Goal: Task Accomplishment & Management: Use online tool/utility

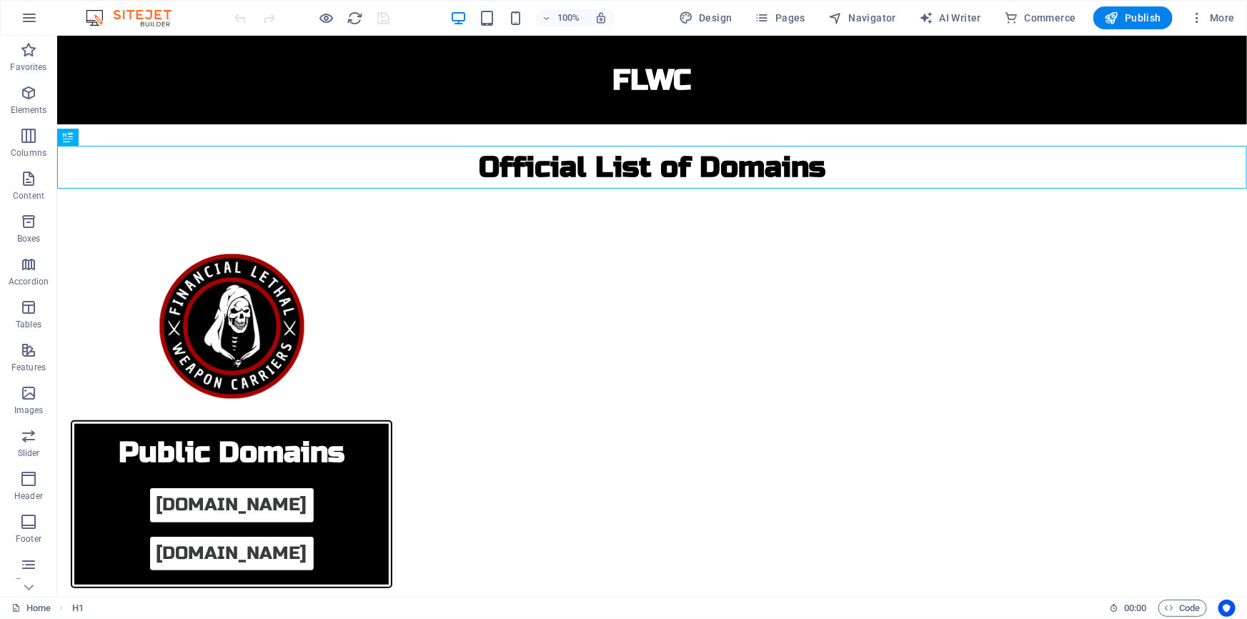
click at [382, 20] on div at bounding box center [312, 17] width 160 height 23
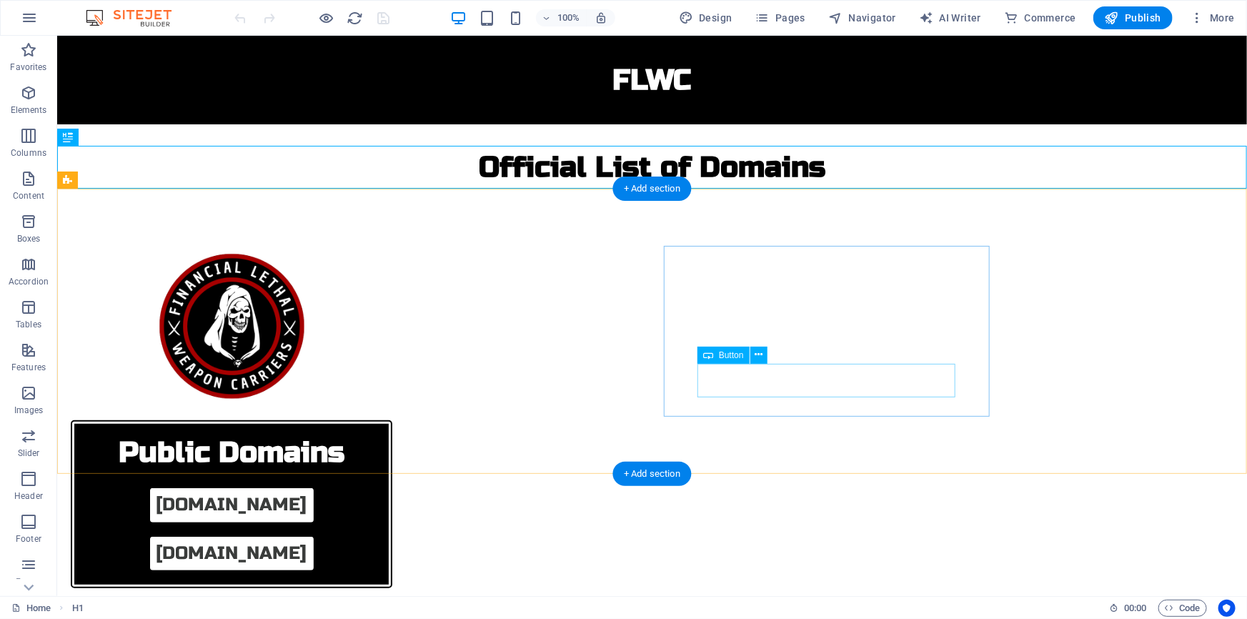
click at [360, 536] on div "[DOMAIN_NAME]" at bounding box center [230, 553] width 257 height 34
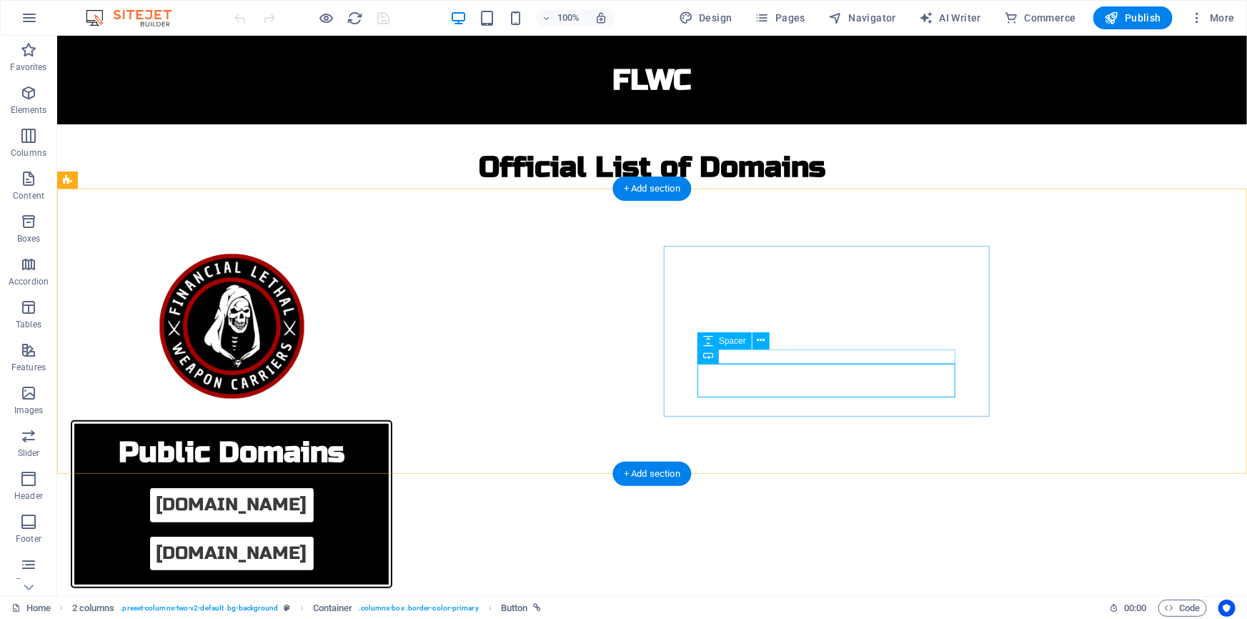
click at [360, 522] on div at bounding box center [230, 529] width 257 height 14
click at [360, 536] on div "[DOMAIN_NAME]" at bounding box center [230, 553] width 257 height 34
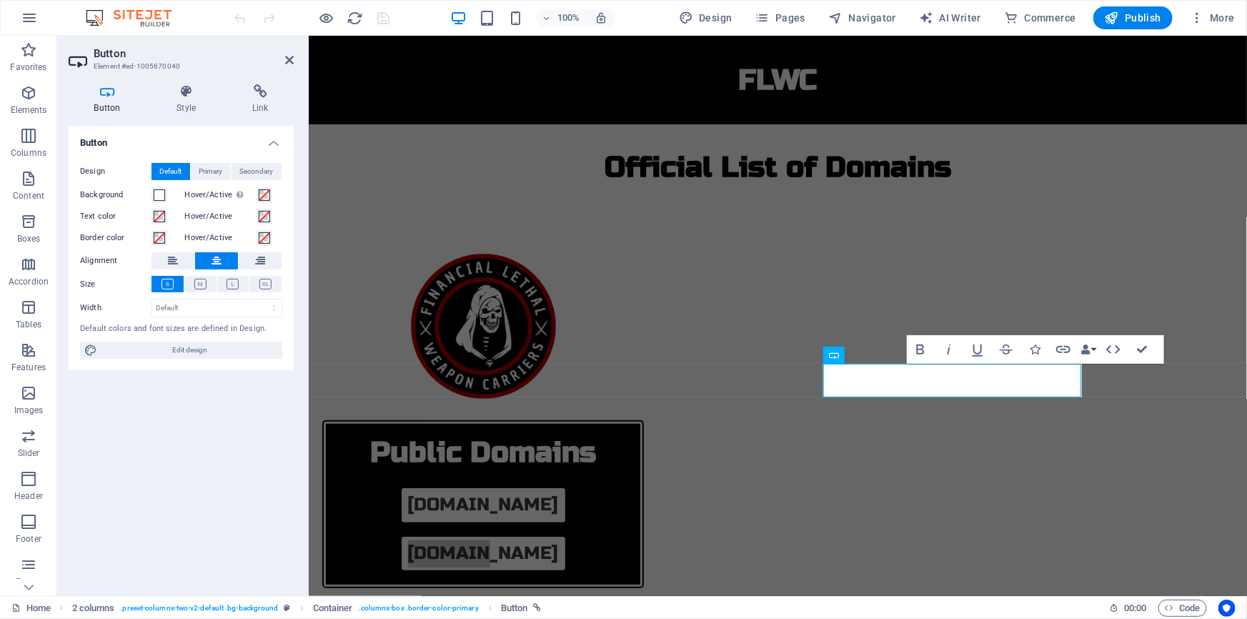
click at [194, 117] on div "Button Style Link Button Design Default Primary Secondary Background Hover/Acti…" at bounding box center [181, 334] width 225 height 500
click at [193, 114] on h4 "Style" at bounding box center [190, 99] width 76 height 30
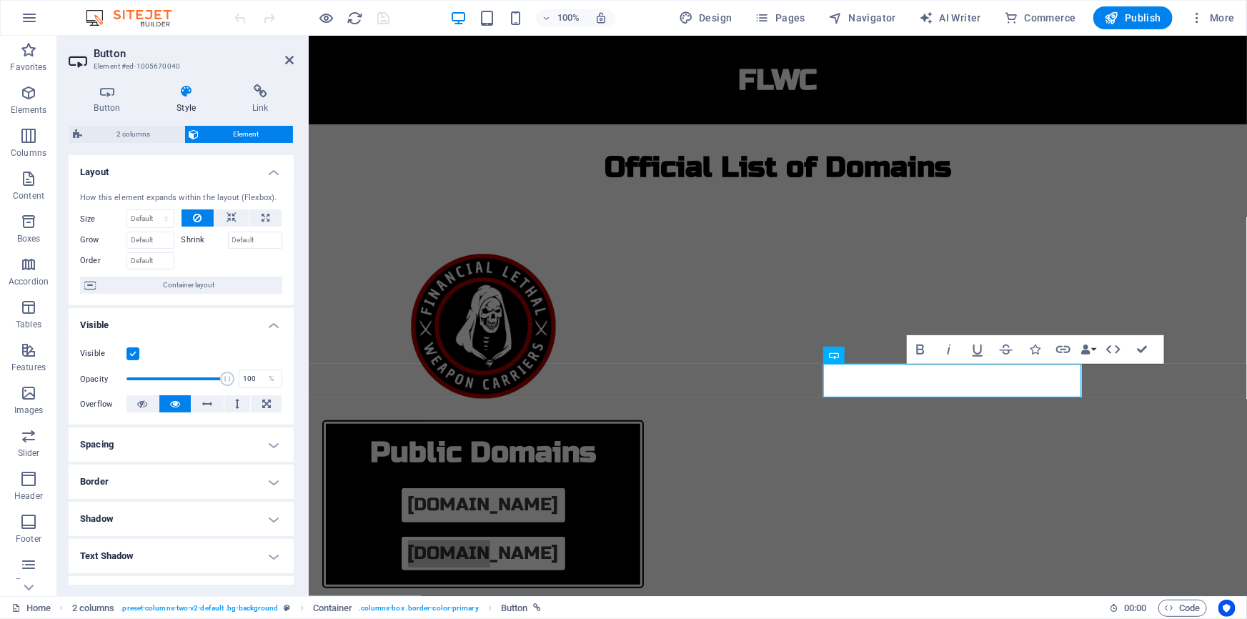
click at [131, 351] on label at bounding box center [133, 353] width 13 height 13
click at [0, 0] on input "Visible" at bounding box center [0, 0] width 0 height 0
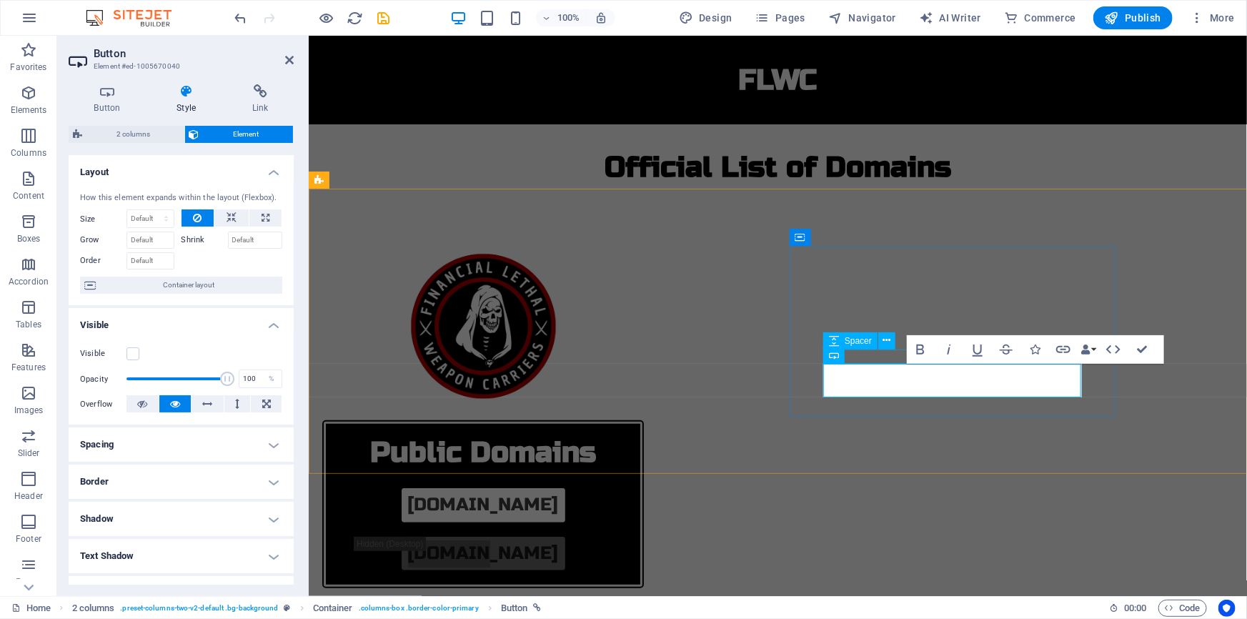
click at [611, 522] on div at bounding box center [482, 529] width 257 height 14
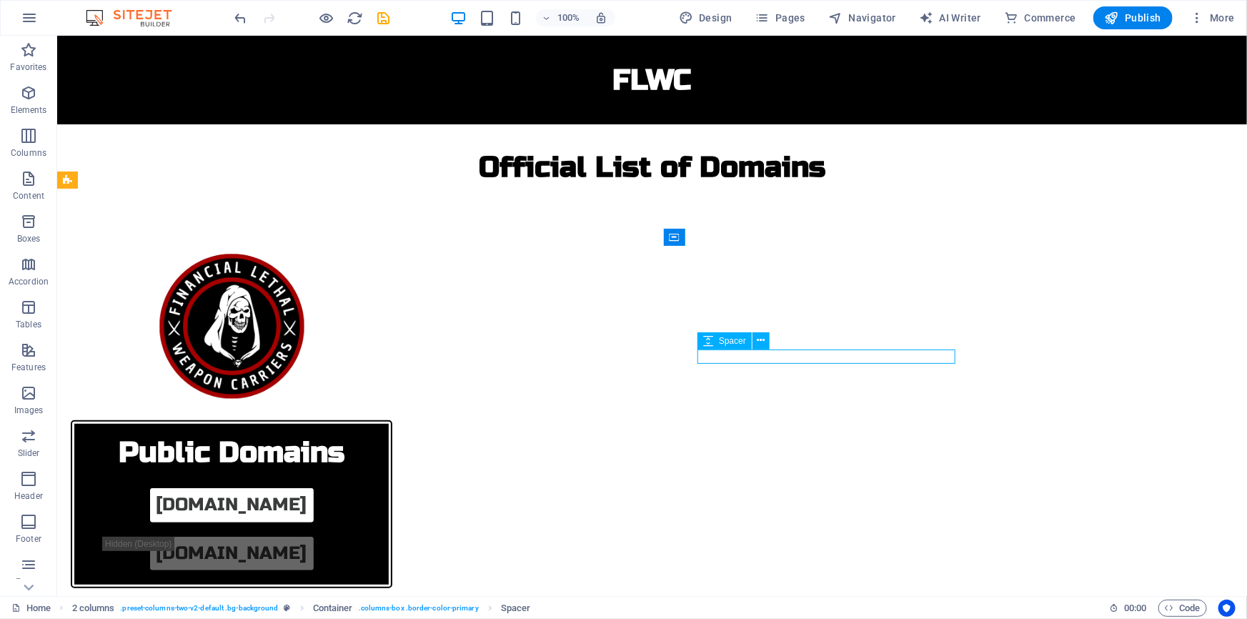
click at [360, 522] on div at bounding box center [230, 529] width 257 height 14
select select "px"
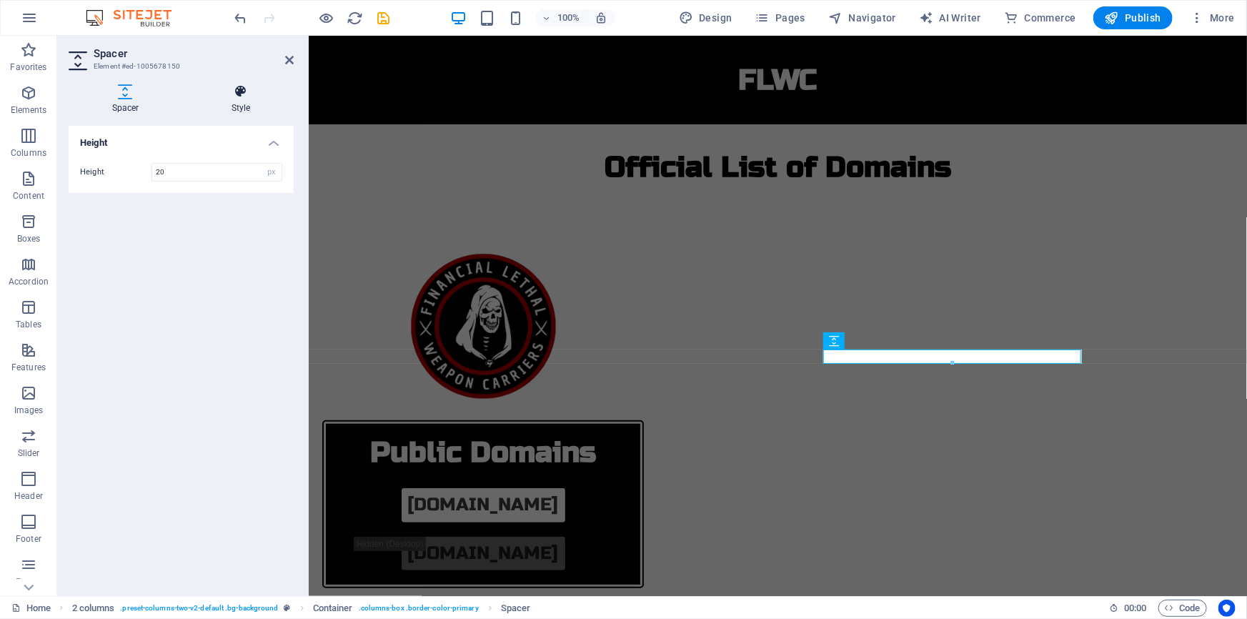
click at [243, 93] on icon at bounding box center [241, 91] width 106 height 14
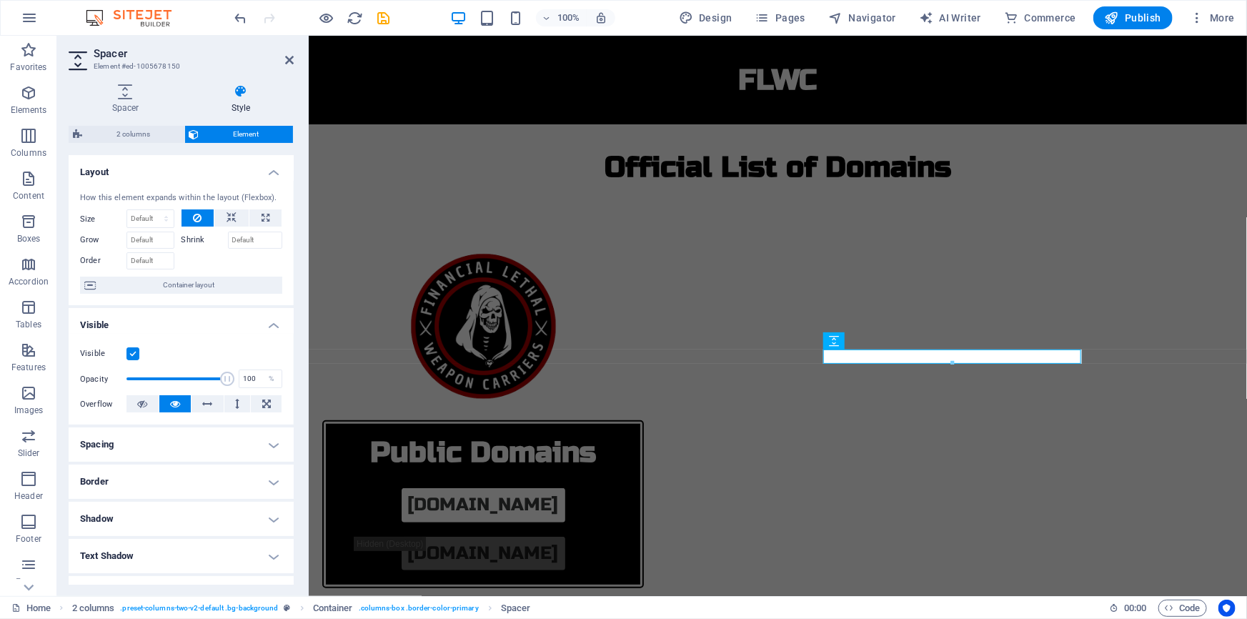
click at [133, 352] on label at bounding box center [133, 353] width 13 height 13
click at [0, 0] on input "Visible" at bounding box center [0, 0] width 0 height 0
click at [388, 14] on icon "save" at bounding box center [384, 18] width 16 height 16
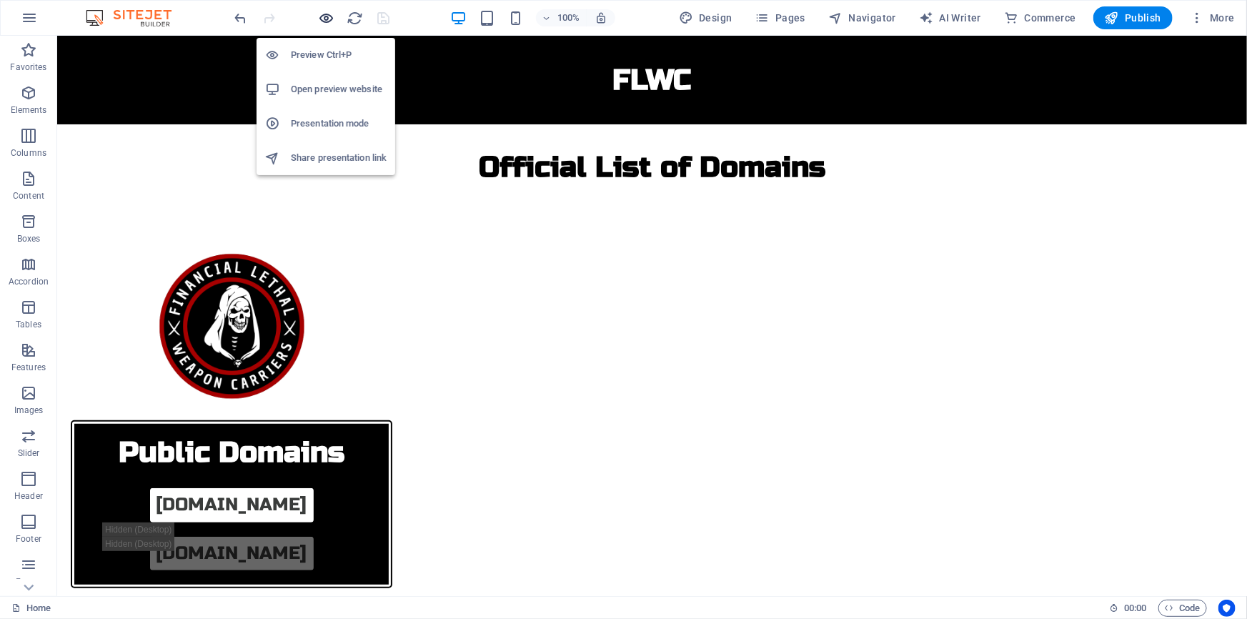
click at [328, 12] on icon "button" at bounding box center [327, 18] width 16 height 16
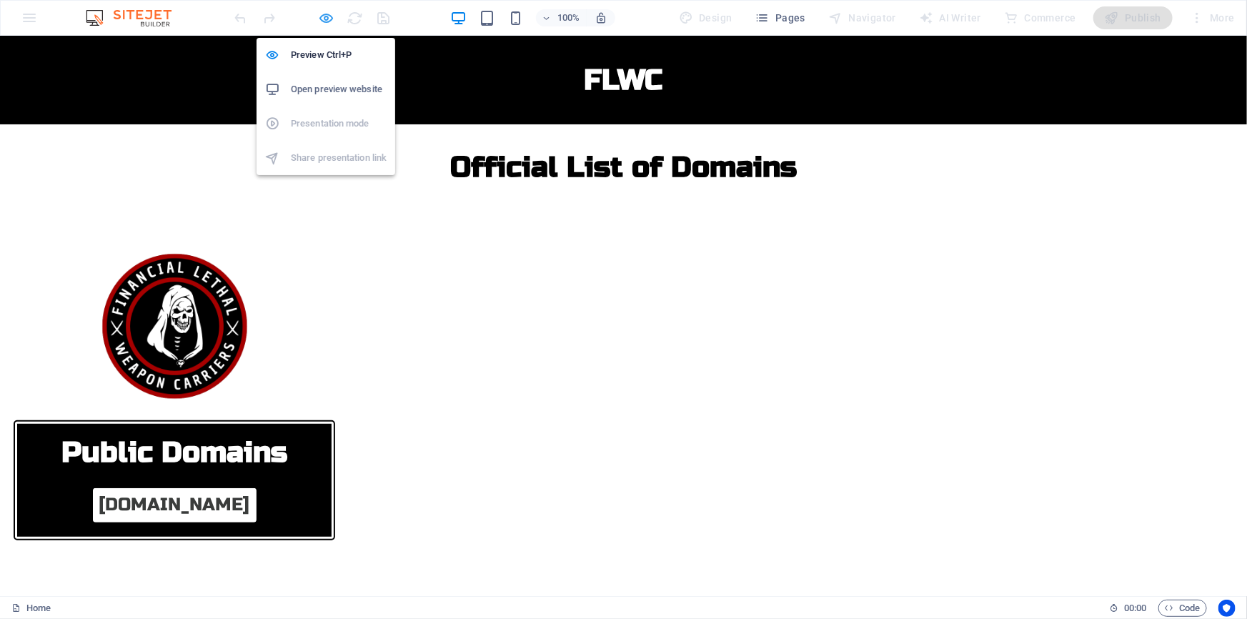
click at [324, 13] on icon "button" at bounding box center [327, 18] width 16 height 16
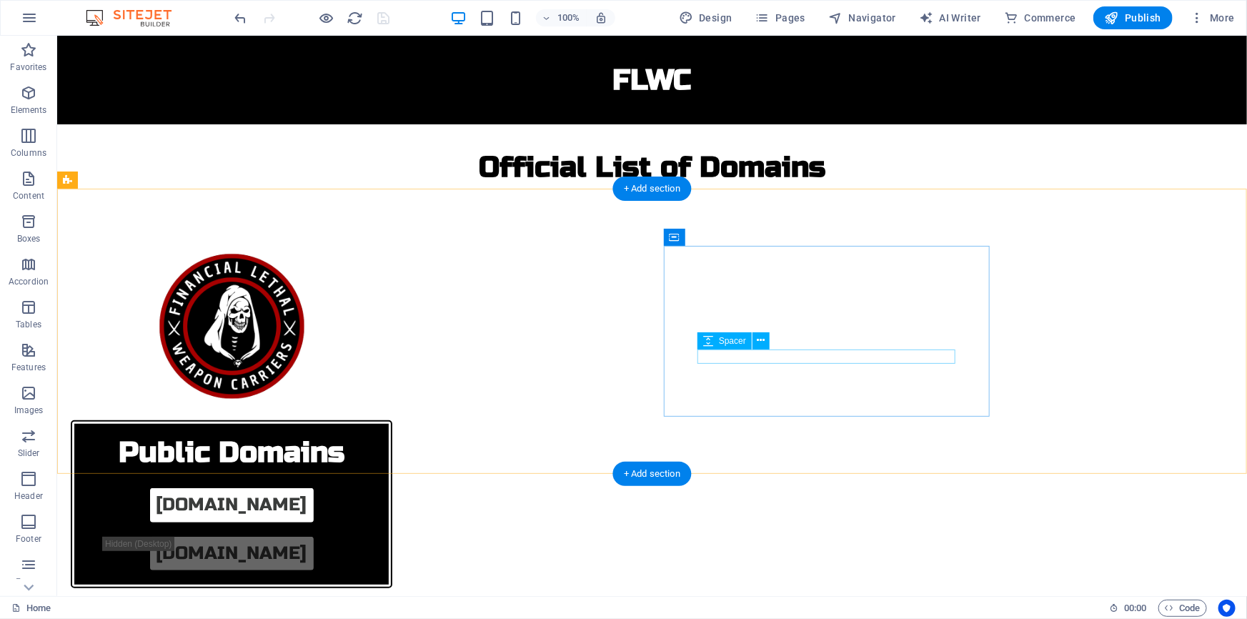
click at [360, 522] on div at bounding box center [230, 529] width 257 height 14
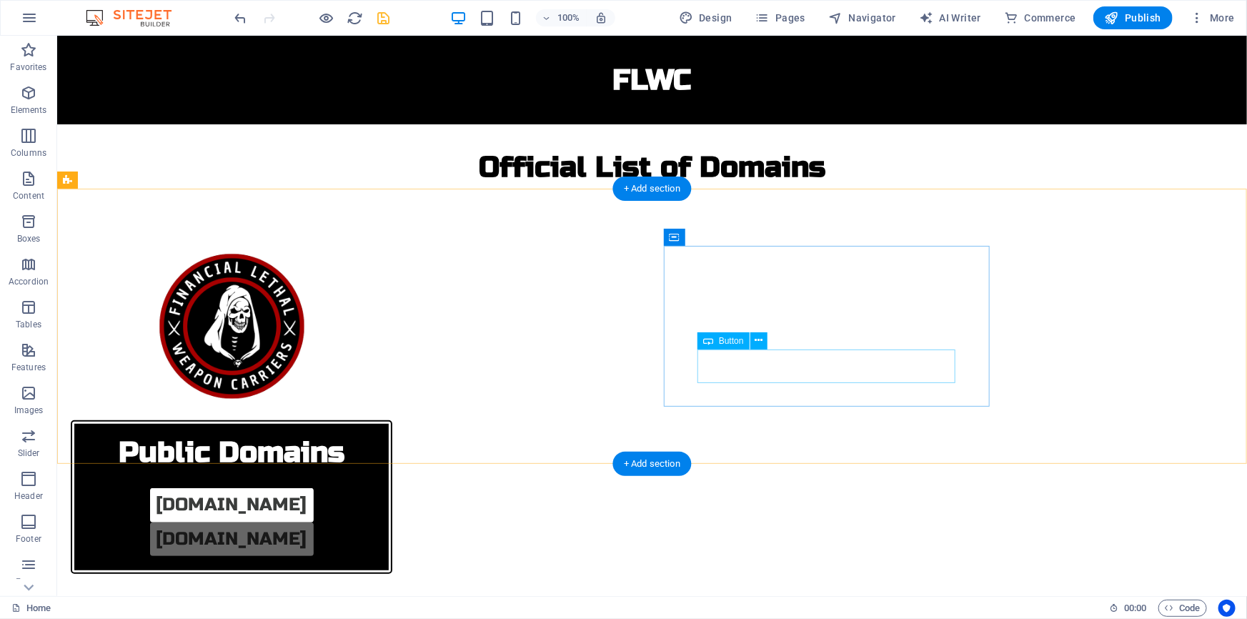
click at [360, 522] on div "[DOMAIN_NAME]" at bounding box center [230, 539] width 257 height 34
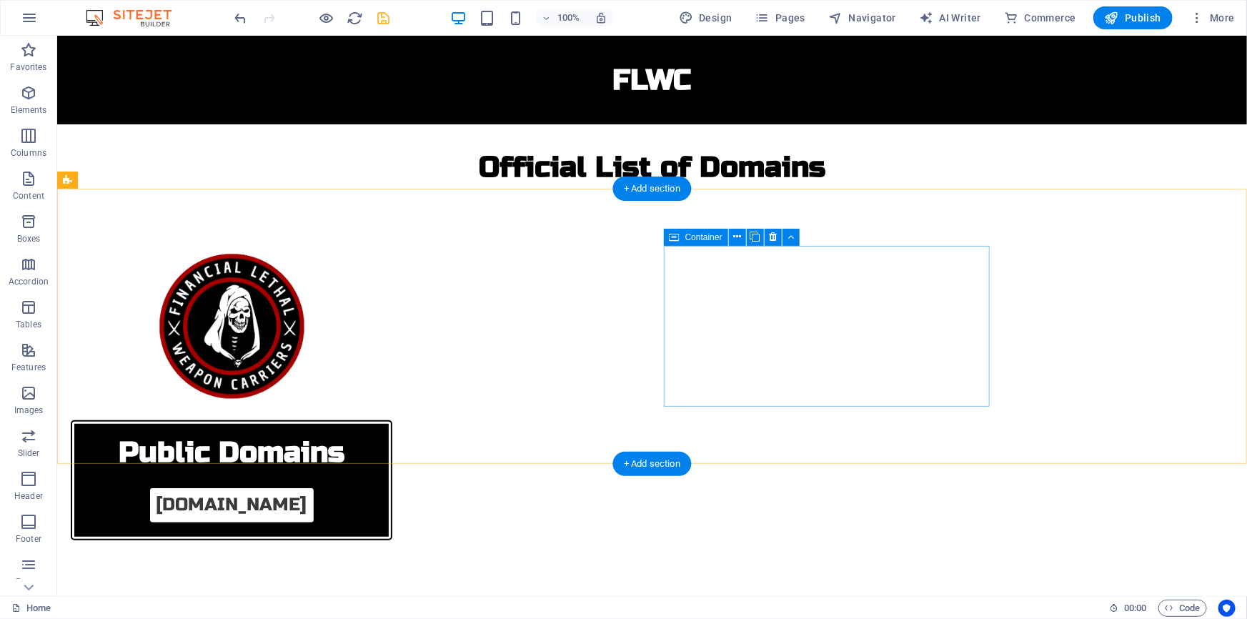
click at [394, 417] on div "Public Domains [DOMAIN_NAME]" at bounding box center [231, 479] width 326 height 124
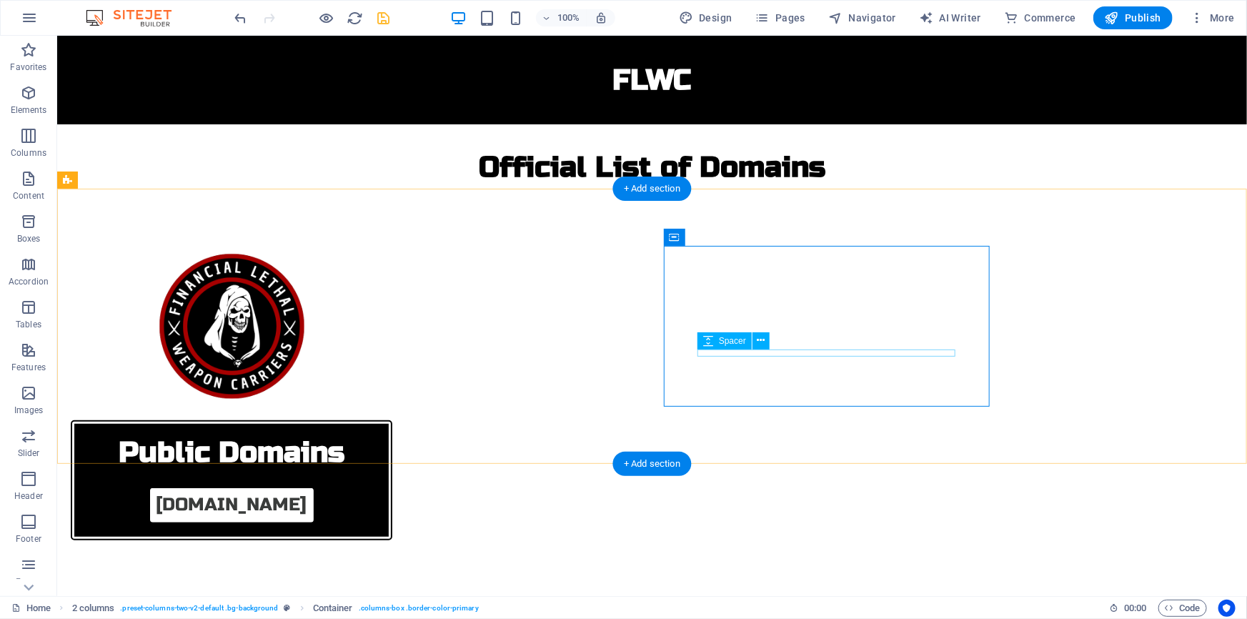
click at [360, 522] on div at bounding box center [230, 525] width 257 height 7
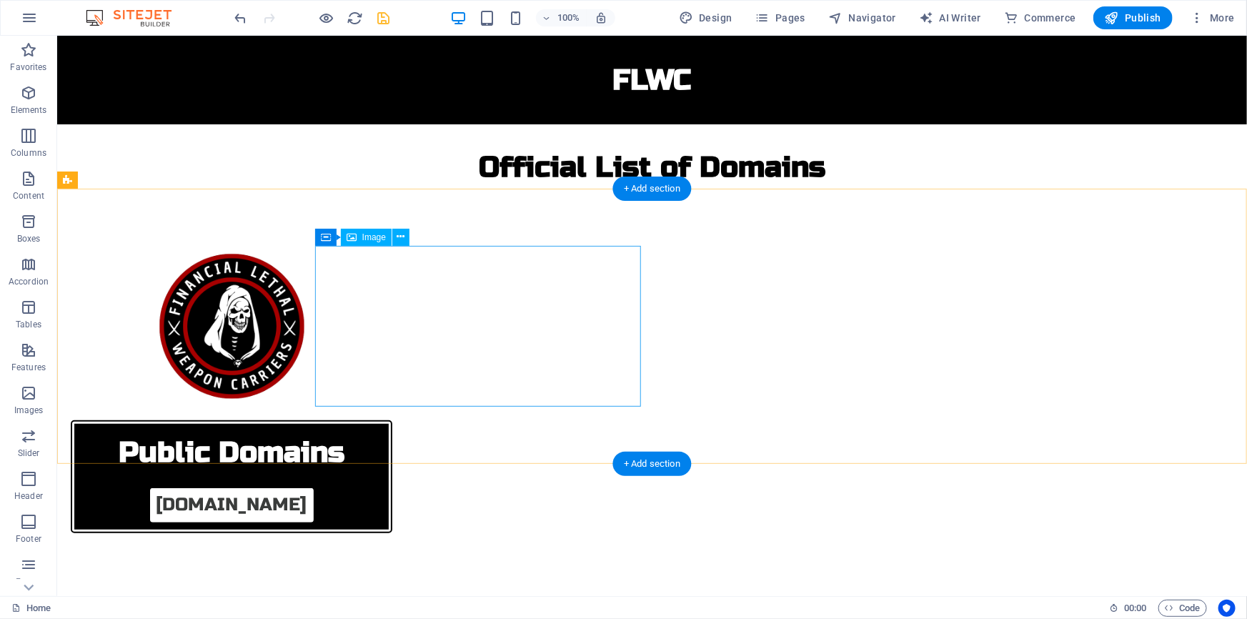
click at [394, 328] on figure at bounding box center [231, 325] width 326 height 161
select select "px"
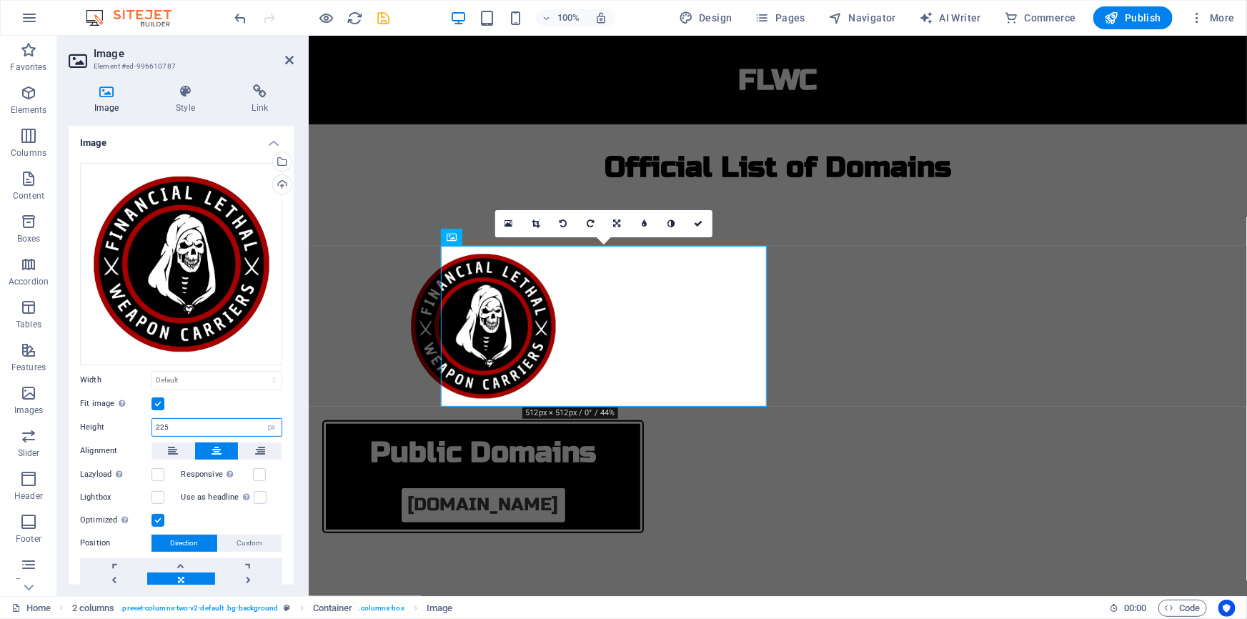
click at [193, 423] on input "225" at bounding box center [216, 427] width 129 height 17
type input "2"
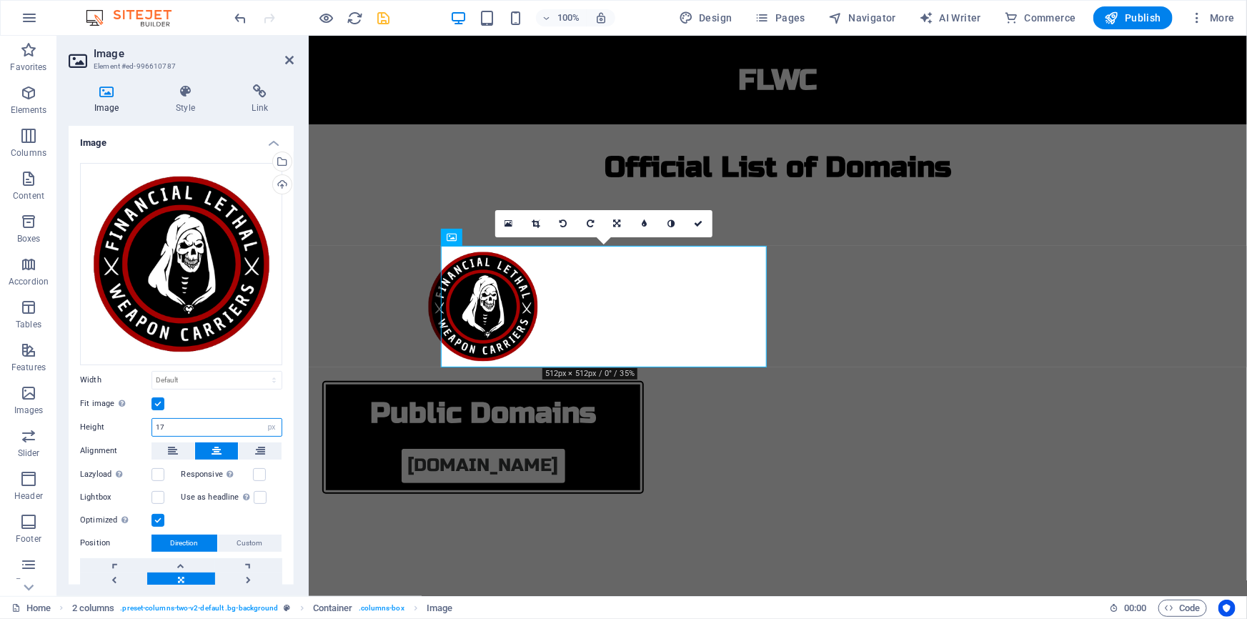
type input "175"
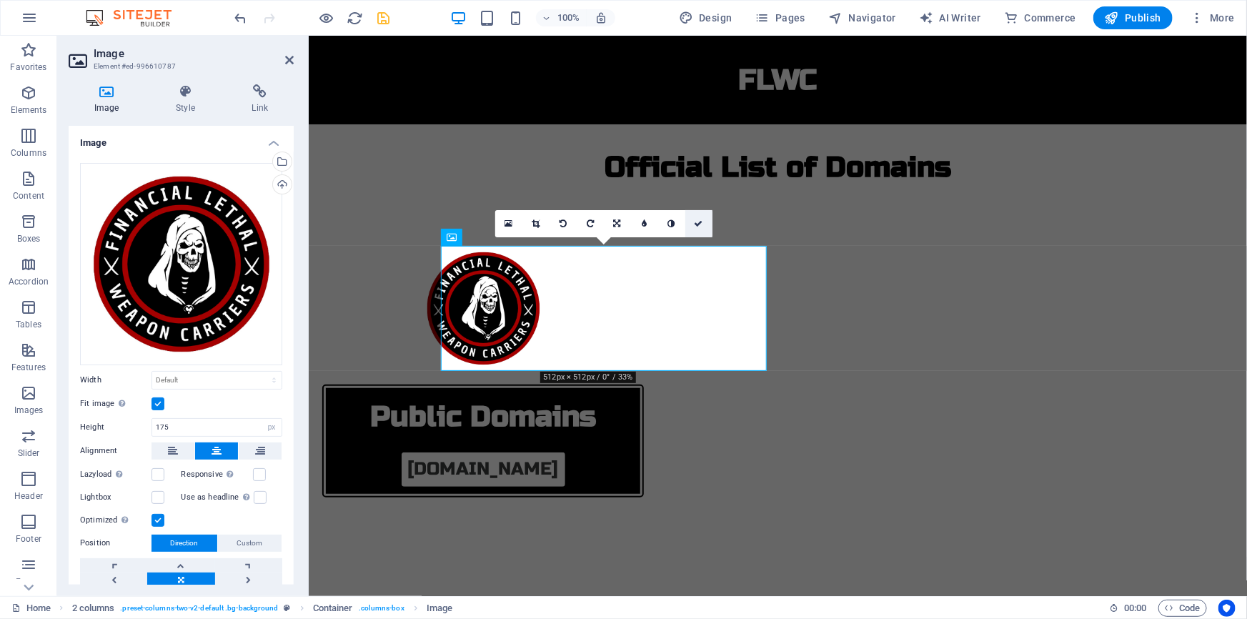
click at [695, 222] on icon at bounding box center [699, 223] width 9 height 9
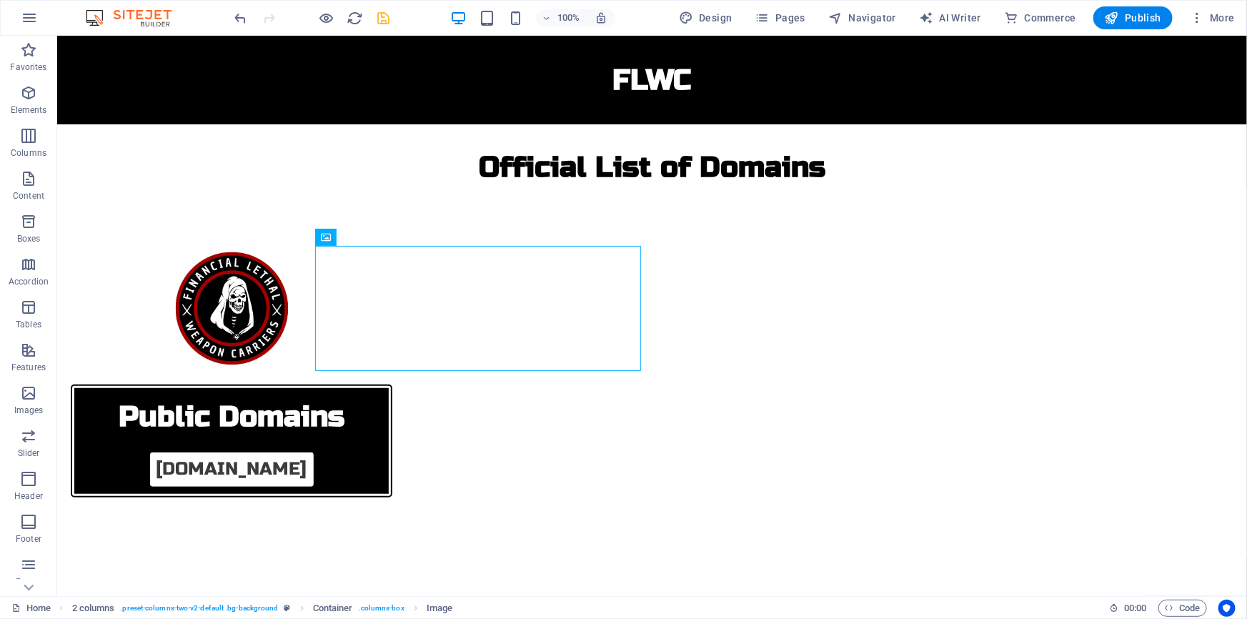
click at [380, 19] on icon "save" at bounding box center [384, 18] width 16 height 16
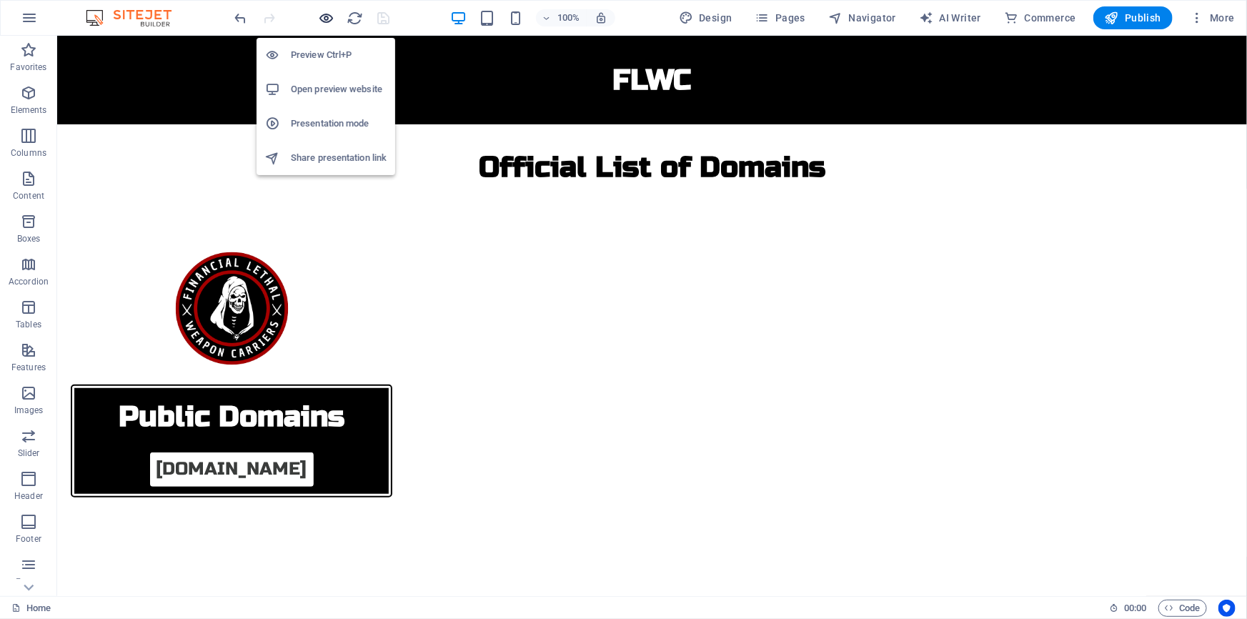
click at [327, 18] on icon "button" at bounding box center [327, 18] width 16 height 16
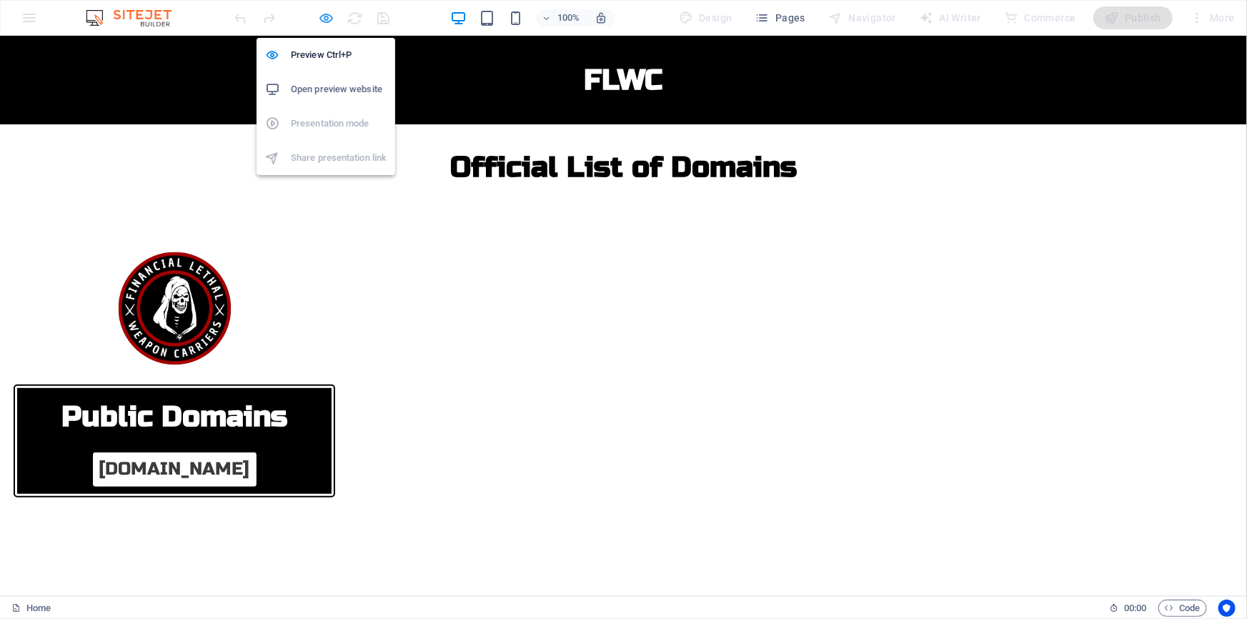
click at [327, 18] on icon "button" at bounding box center [327, 18] width 16 height 16
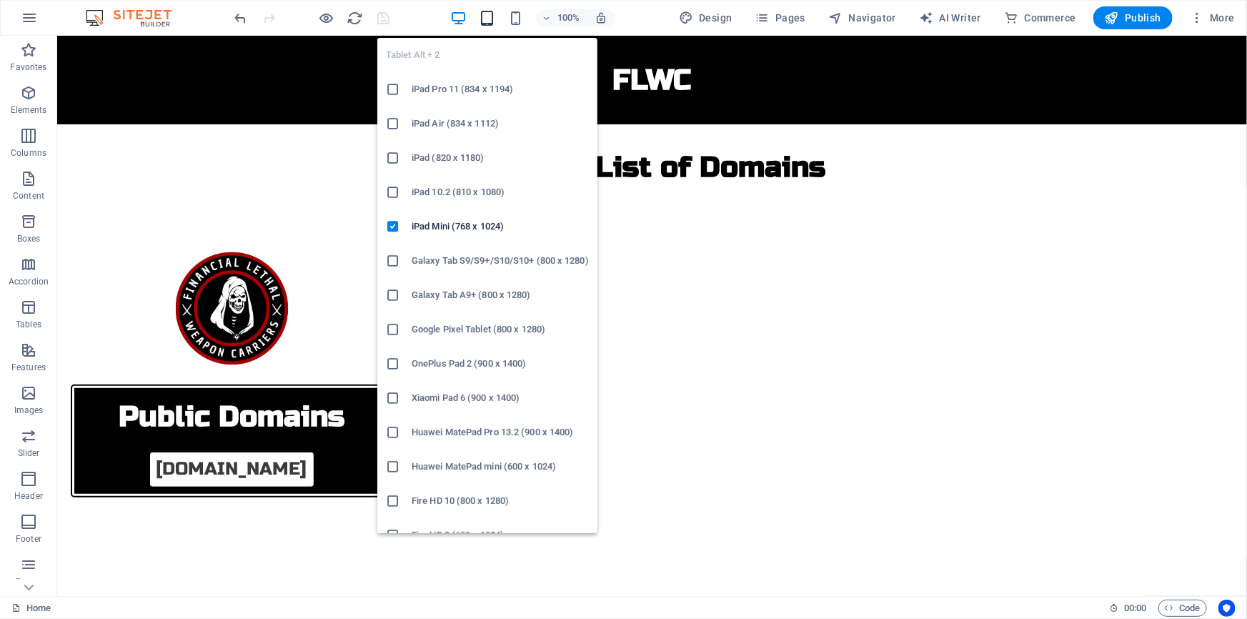
click at [486, 20] on icon "button" at bounding box center [487, 18] width 16 height 16
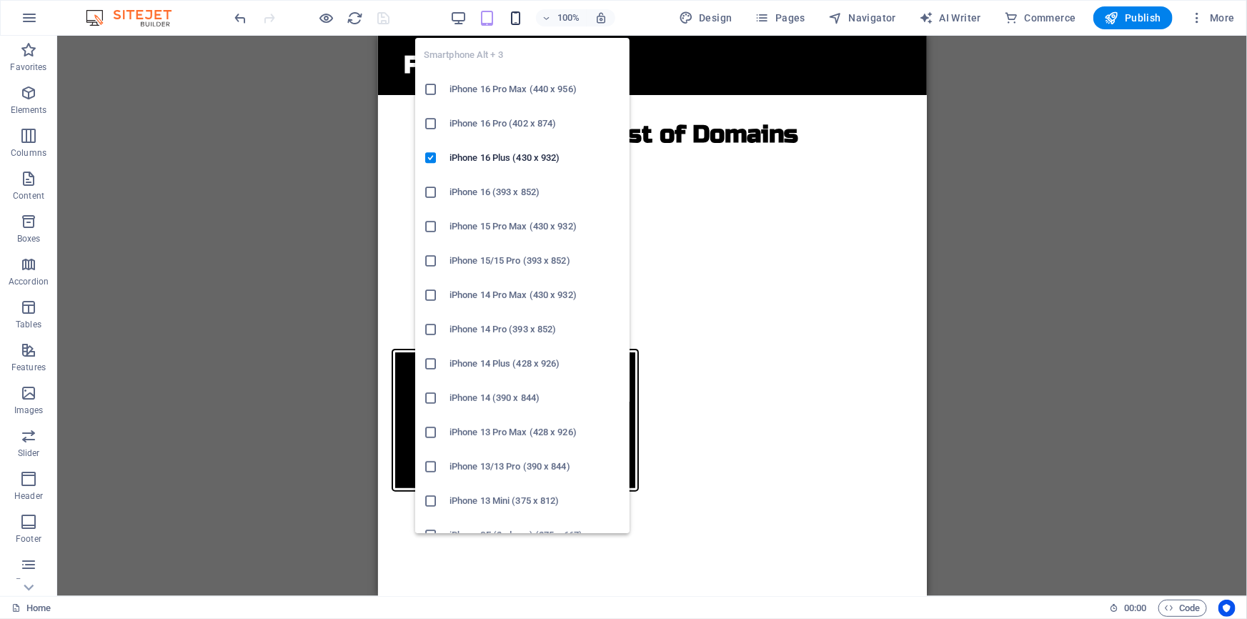
click at [518, 16] on icon "button" at bounding box center [515, 18] width 16 height 16
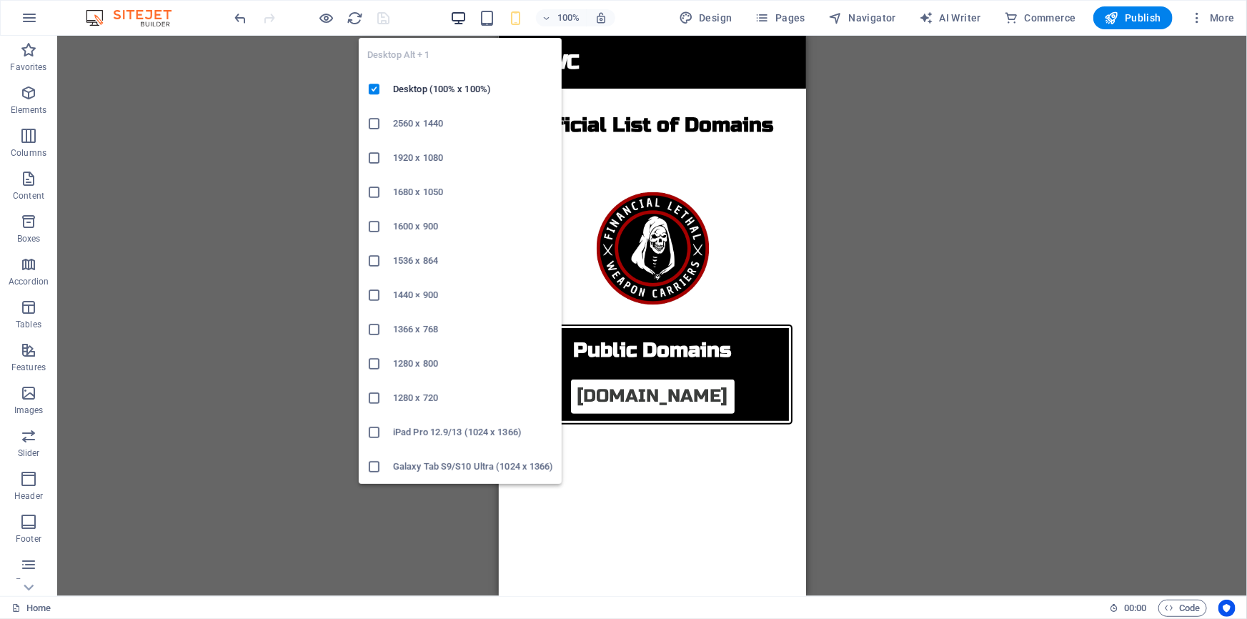
click at [452, 13] on span "button" at bounding box center [458, 18] width 17 height 16
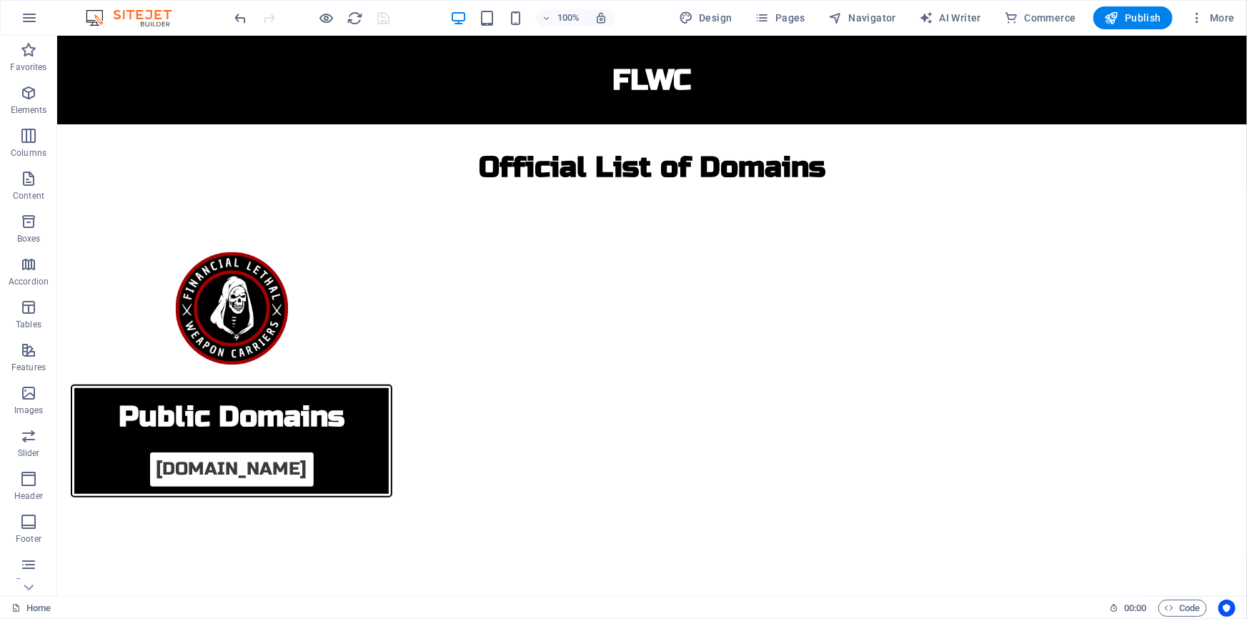
click at [379, 14] on div at bounding box center [312, 17] width 160 height 23
click at [1140, 19] on span "Publish" at bounding box center [1133, 18] width 56 height 14
